Goal: Task Accomplishment & Management: Manage account settings

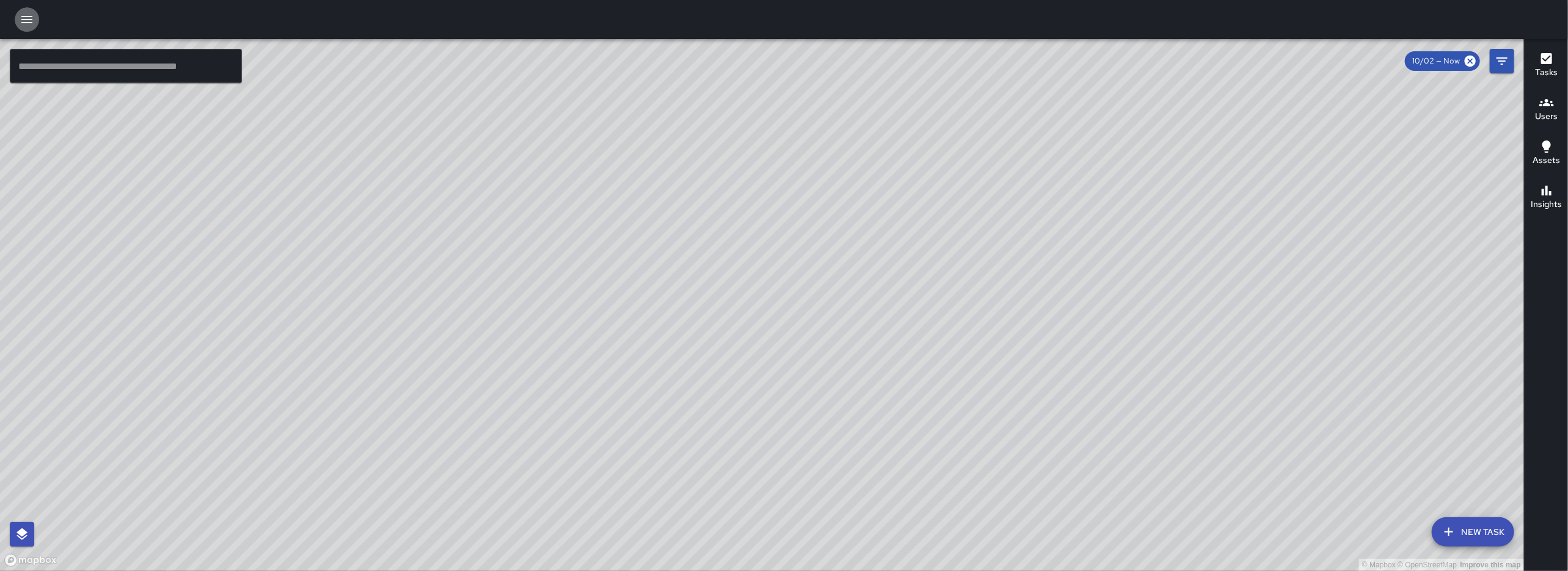
click at [19, 19] on button "button" at bounding box center [27, 19] width 25 height 25
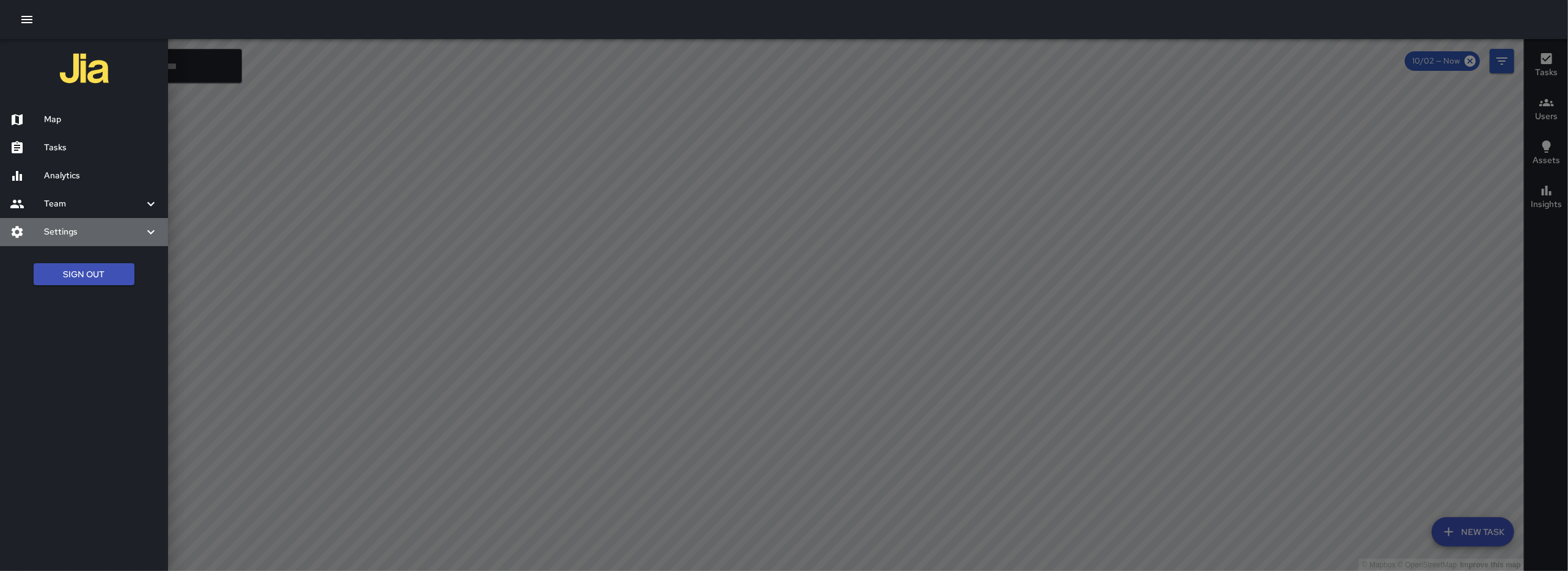
click at [72, 239] on div "Settings" at bounding box center [84, 232] width 168 height 29
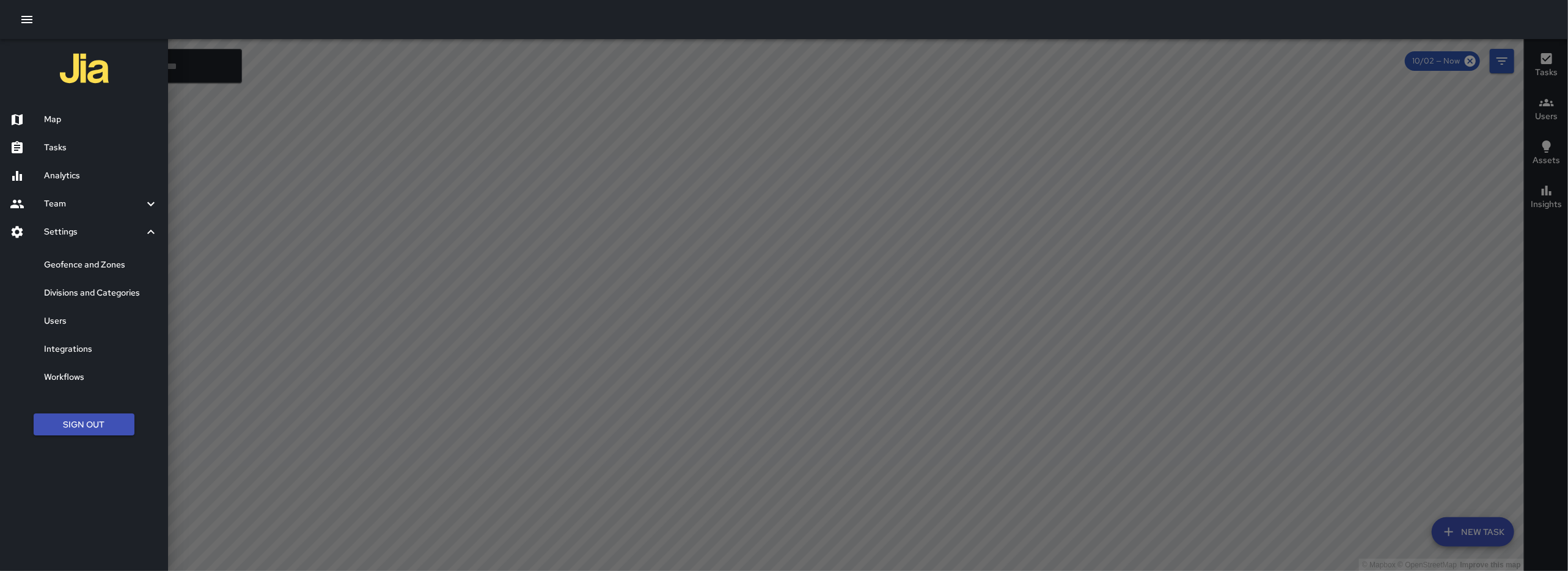
click at [57, 321] on h6 "Users" at bounding box center [101, 321] width 114 height 14
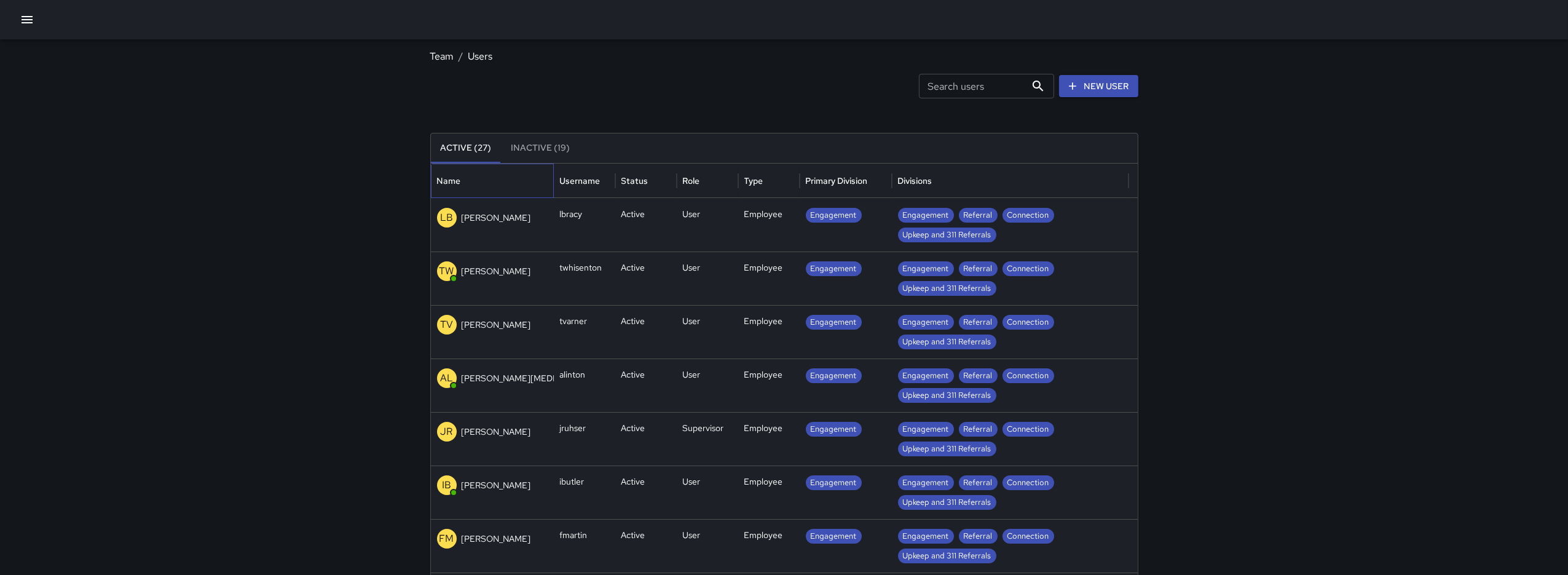
click at [492, 179] on div "Name" at bounding box center [492, 181] width 111 height 34
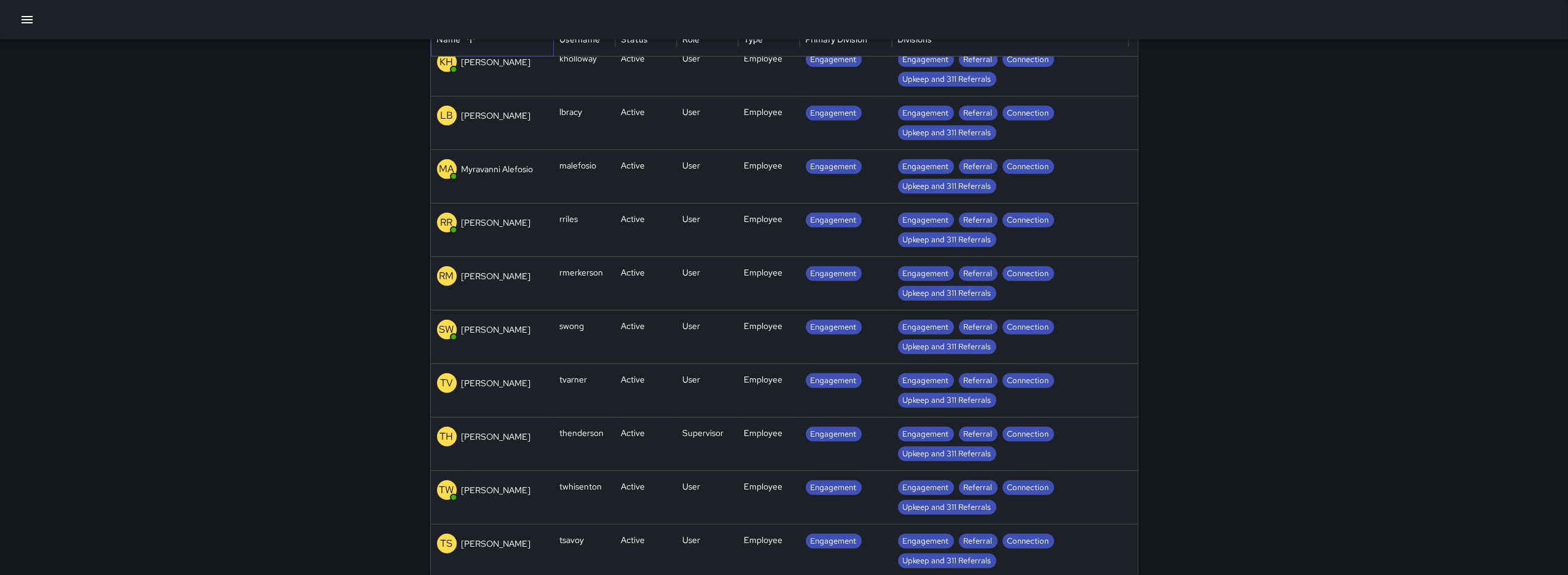
scroll to position [152, 0]
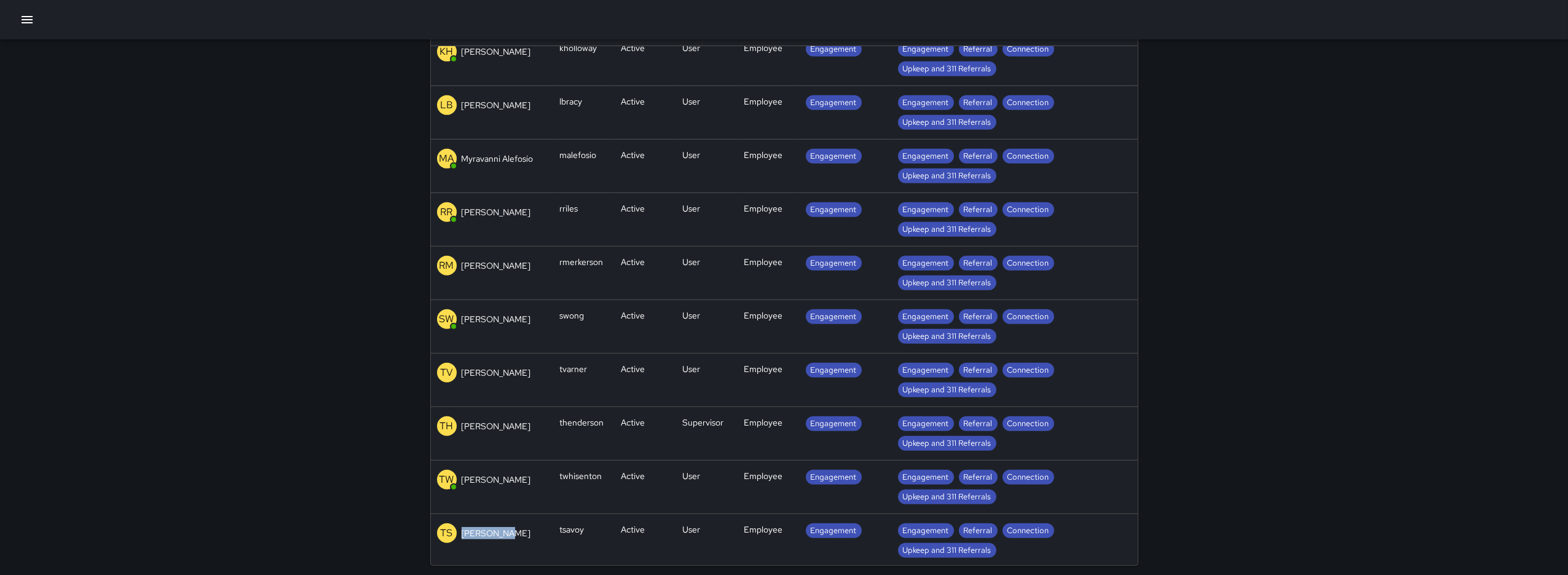
drag, startPoint x: 515, startPoint y: 533, endPoint x: 460, endPoint y: 532, distance: 55.0
click at [460, 532] on div "TS [PERSON_NAME]" at bounding box center [492, 532] width 111 height 19
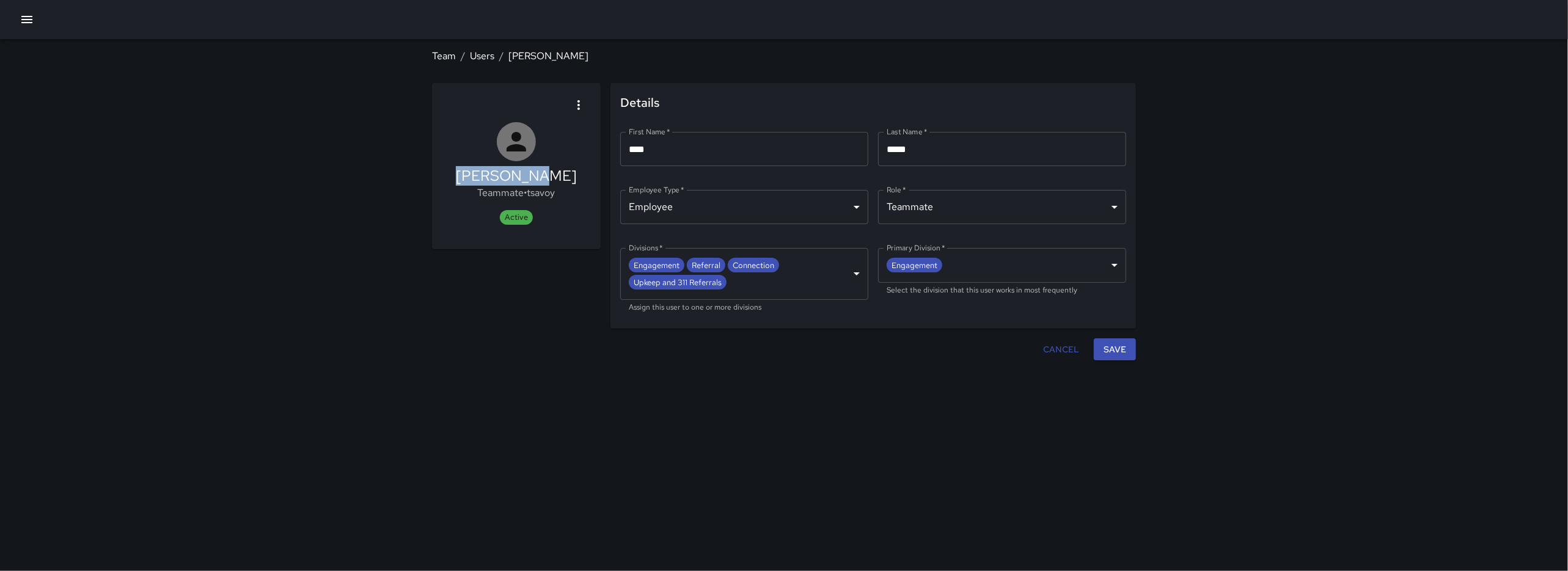
drag, startPoint x: 558, startPoint y: 175, endPoint x: 469, endPoint y: 176, distance: 89.0
click at [469, 176] on div "[PERSON_NAME] Teammate • tsavoy Active" at bounding box center [515, 166] width 168 height 166
copy h5 "[PERSON_NAME]"
